Goal: Information Seeking & Learning: Learn about a topic

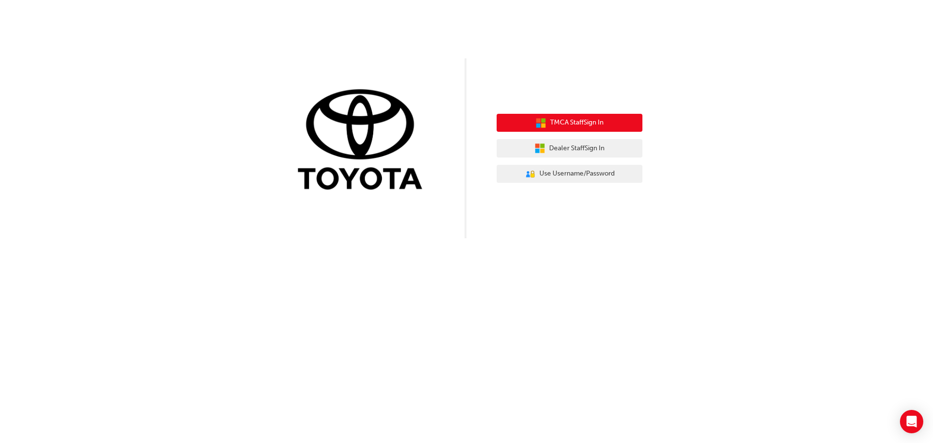
click at [591, 124] on span "TMCA Staff Sign In" at bounding box center [576, 122] width 53 height 11
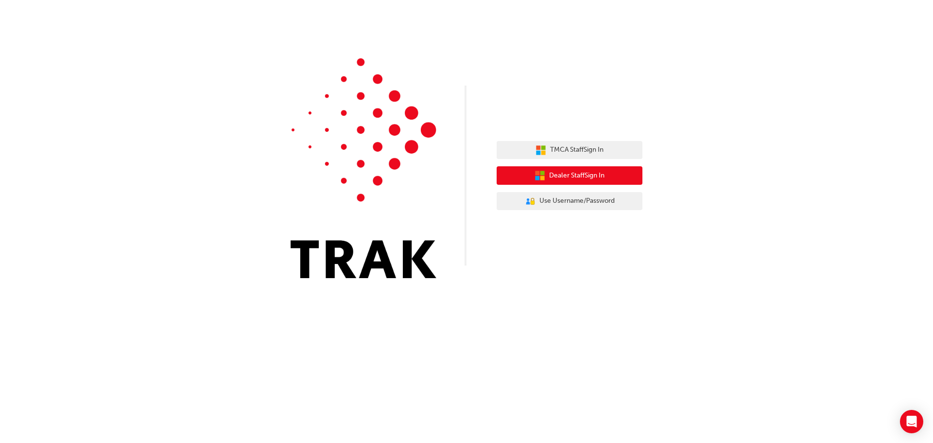
click at [579, 179] on span "Dealer Staff Sign In" at bounding box center [576, 175] width 55 height 11
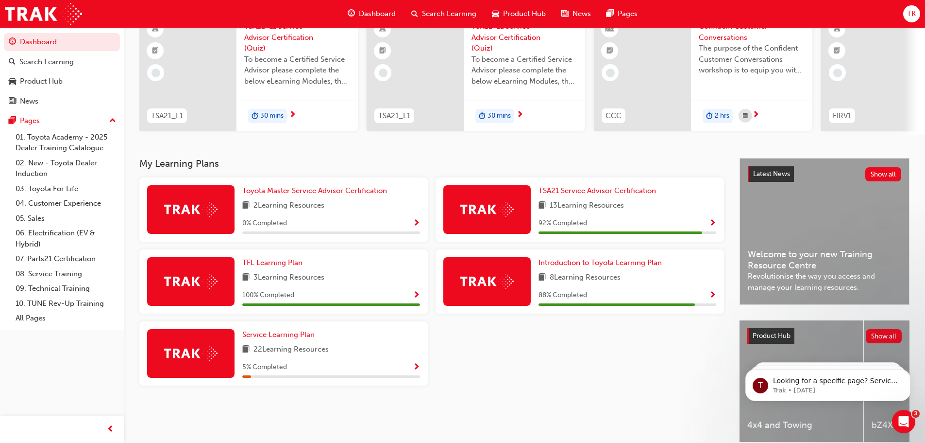
scroll to position [138, 0]
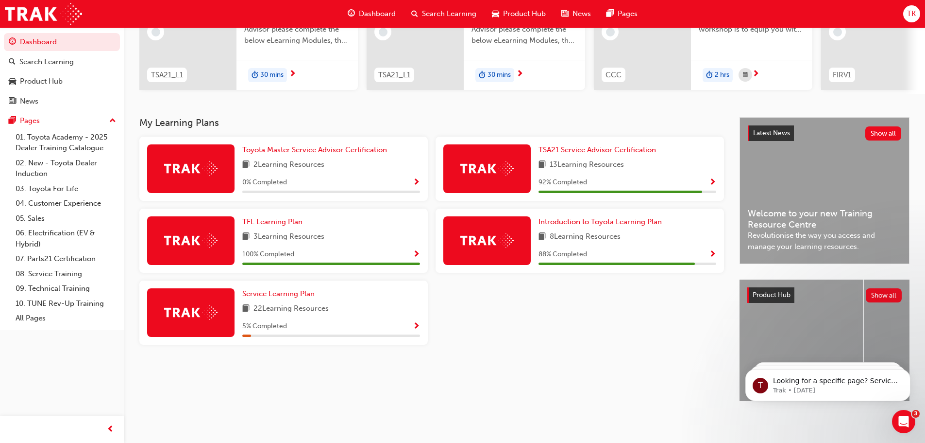
click at [715, 179] on span "Show Progress" at bounding box center [712, 182] width 7 height 9
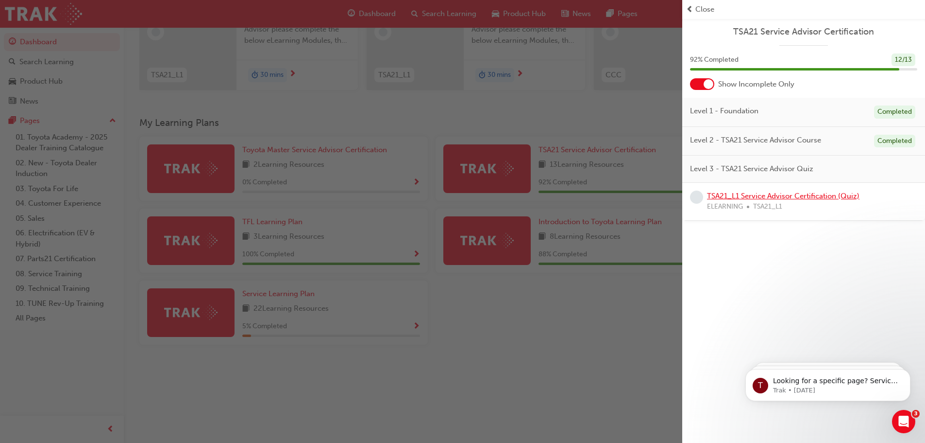
click at [812, 196] on link "TSA21_L1 Service Advisor Certification (Quiz)" at bounding box center [783, 195] width 153 height 9
